Goal: Task Accomplishment & Management: Manage account settings

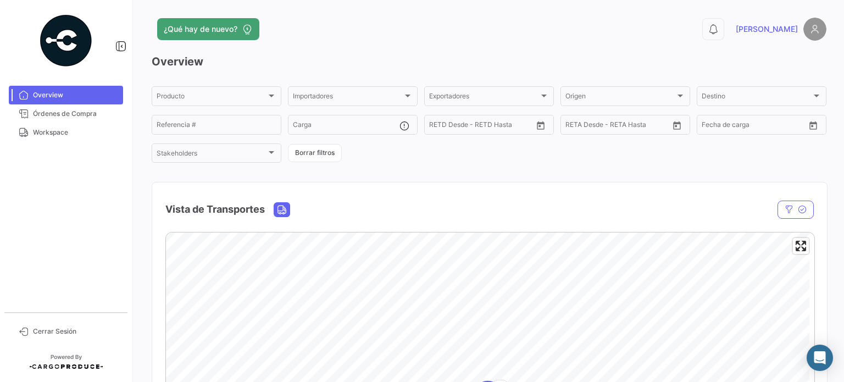
click at [805, 30] on img at bounding box center [815, 29] width 23 height 23
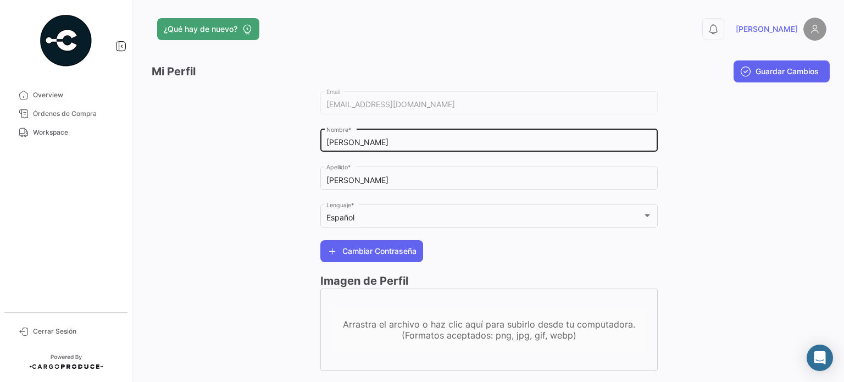
click at [435, 140] on input "[PERSON_NAME]" at bounding box center [490, 142] width 326 height 9
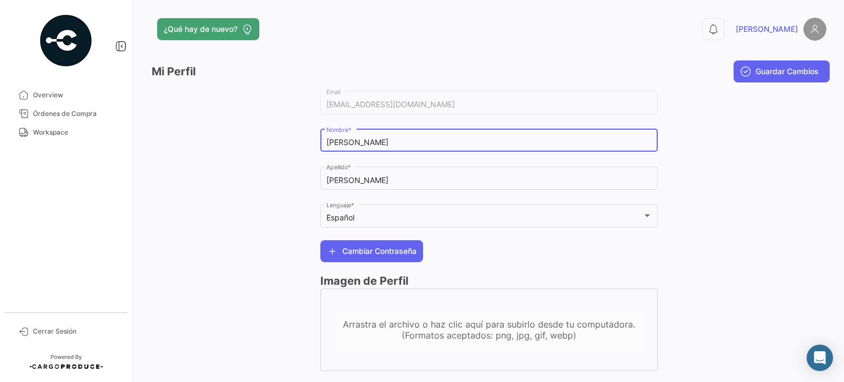
click at [435, 140] on input "[PERSON_NAME]" at bounding box center [490, 142] width 326 height 9
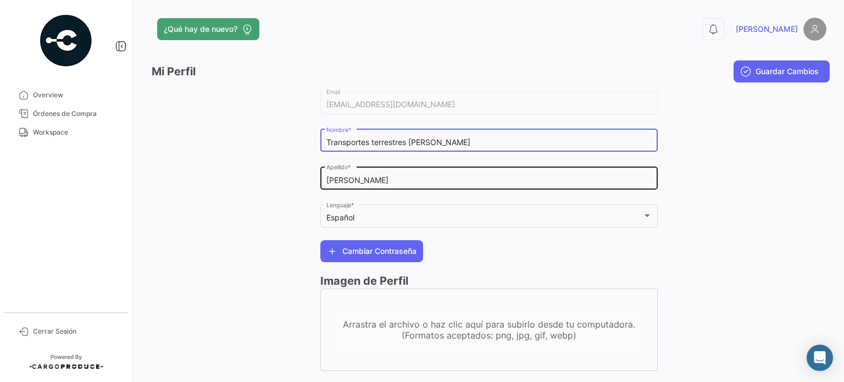
type input "Transportes terrestres [PERSON_NAME]"
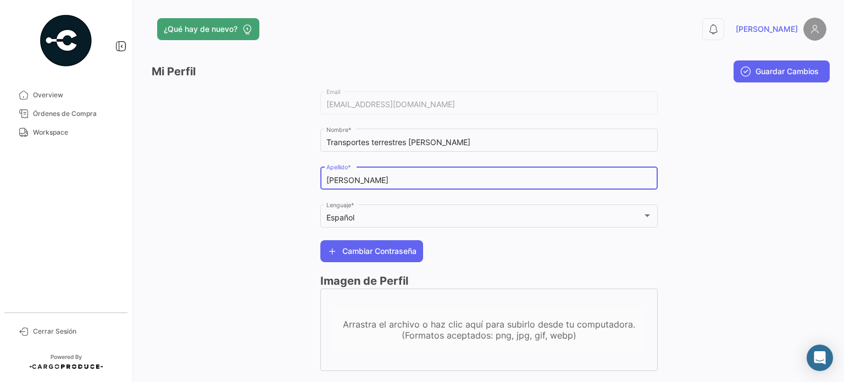
click at [383, 177] on input "[PERSON_NAME]" at bounding box center [490, 180] width 326 height 9
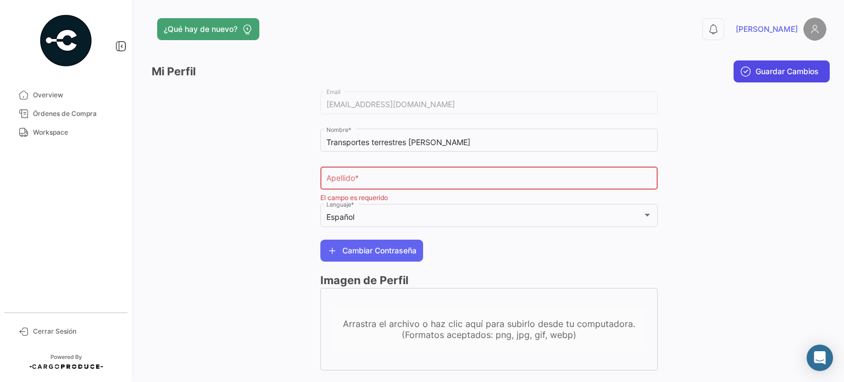
click at [754, 78] on button "Guardar Cambios" at bounding box center [782, 71] width 96 height 22
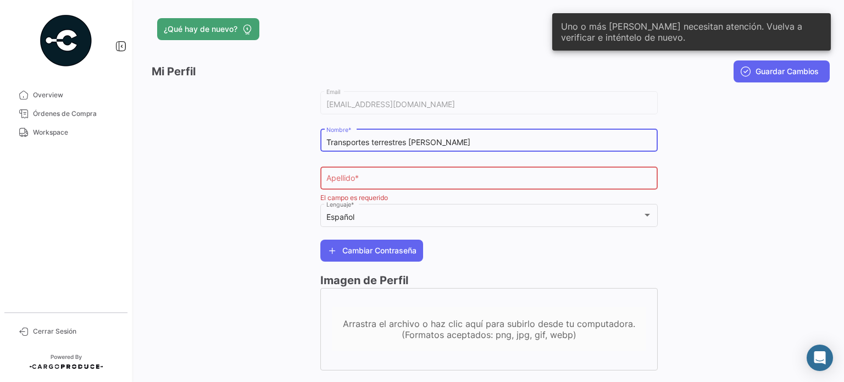
drag, startPoint x: 450, startPoint y: 145, endPoint x: 409, endPoint y: 146, distance: 41.2
click at [409, 146] on input "Transportes terrestres [PERSON_NAME]" at bounding box center [490, 142] width 326 height 9
click at [384, 189] on div "Apellido *" at bounding box center [490, 176] width 326 height 25
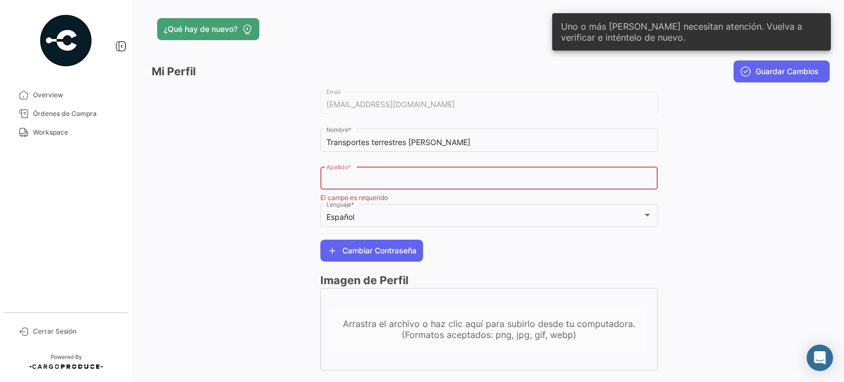
click at [384, 180] on input "Apellido *" at bounding box center [490, 180] width 326 height 9
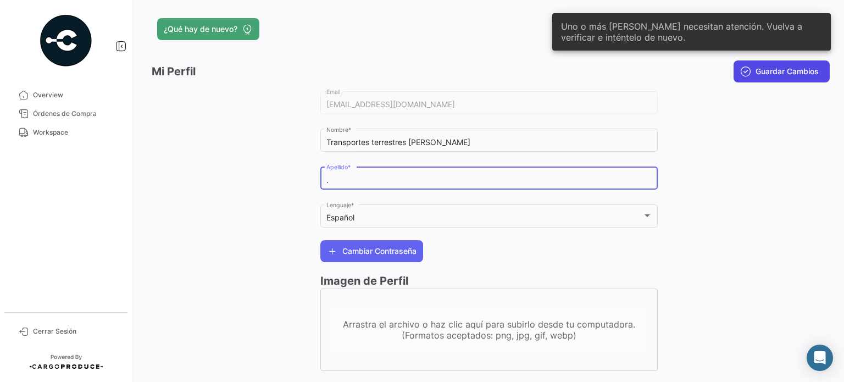
type input "."
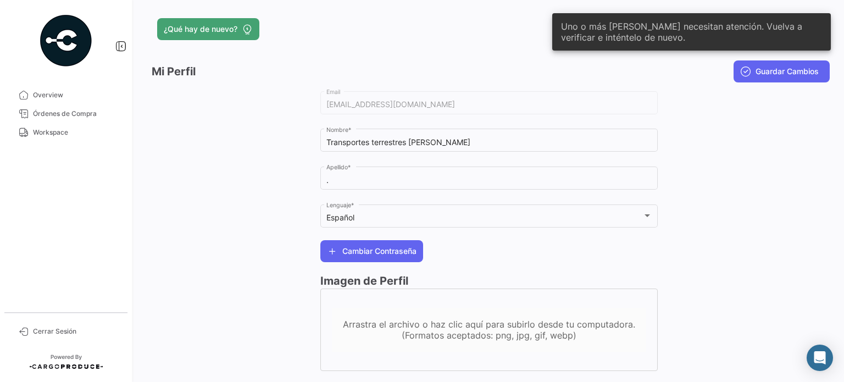
click at [745, 72] on icon "submit" at bounding box center [745, 71] width 11 height 11
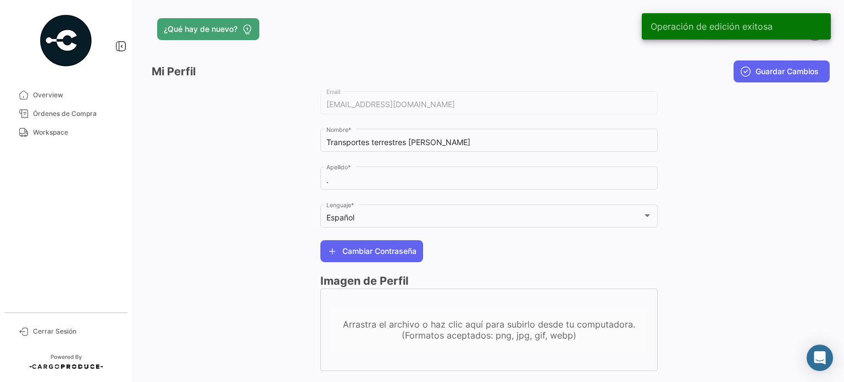
click at [745, 72] on icon "submit" at bounding box center [745, 71] width 11 height 11
click at [162, 74] on h3 "Mi Perfil" at bounding box center [174, 72] width 44 height 16
click at [75, 101] on link "Overview" at bounding box center [66, 95] width 114 height 19
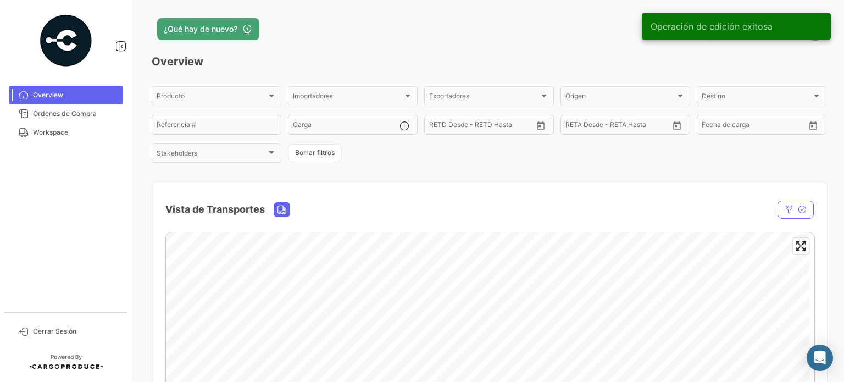
click at [729, 64] on h3 "Overview" at bounding box center [489, 61] width 675 height 15
